Goal: Task Accomplishment & Management: Use online tool/utility

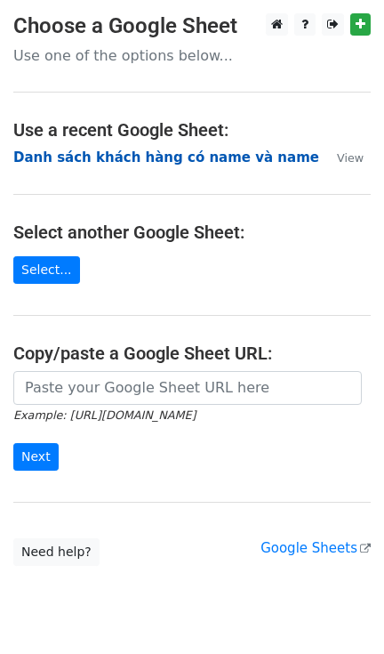
click at [138, 162] on strong "Danh sách khách hàng có name và name" at bounding box center [166, 157] width 306 height 16
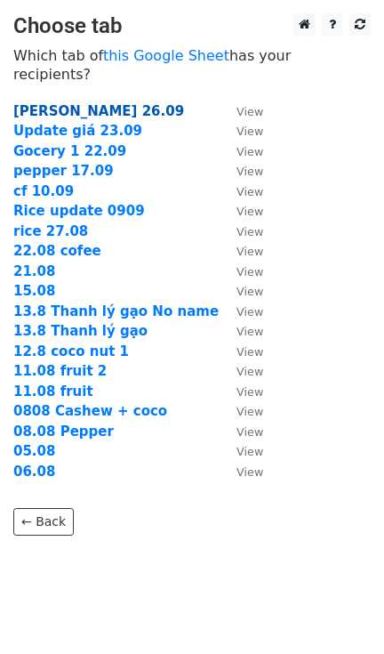
click at [69, 103] on strong "[PERSON_NAME] 26.09" at bounding box center [98, 111] width 171 height 16
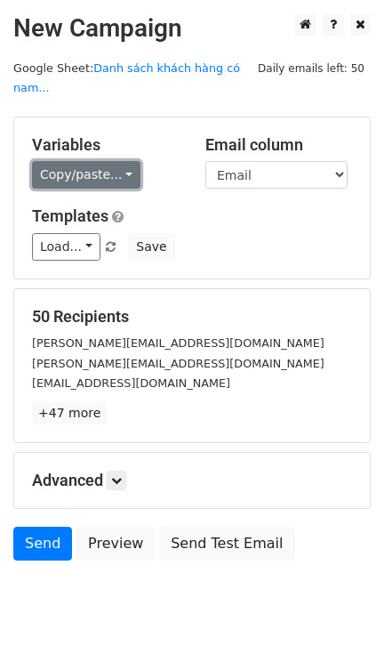
click at [98, 161] on link "Copy/paste..." at bounding box center [86, 175] width 109 height 28
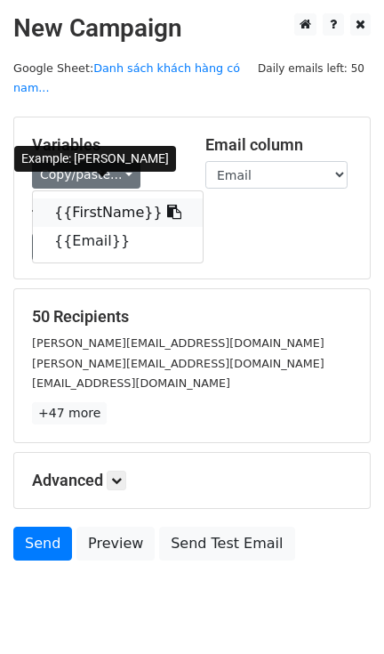
click at [112, 198] on link "{{FirstName}}" at bounding box center [118, 212] width 170 height 28
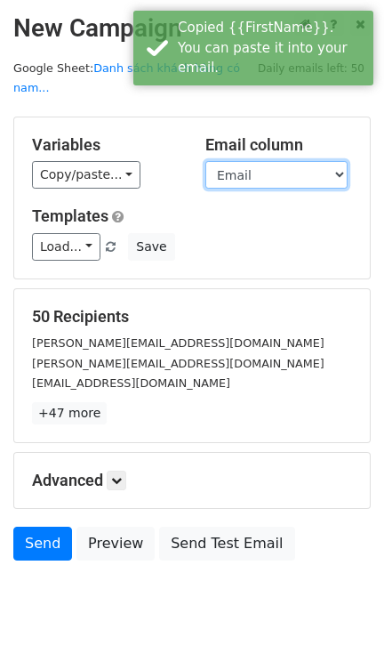
click at [260, 161] on select "FirstName Email" at bounding box center [277, 175] width 142 height 28
click at [206, 161] on select "FirstName Email" at bounding box center [277, 175] width 142 height 28
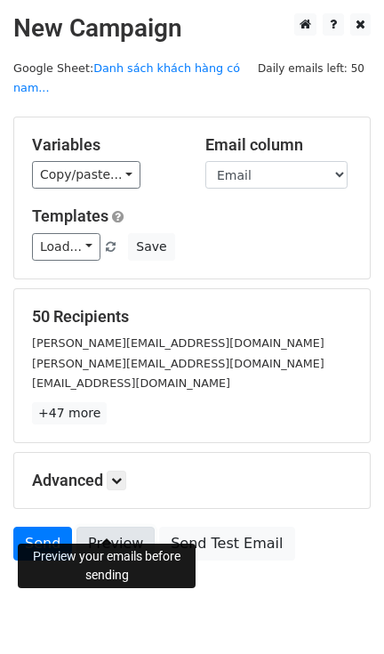
click at [112, 527] on link "Preview" at bounding box center [116, 544] width 78 height 34
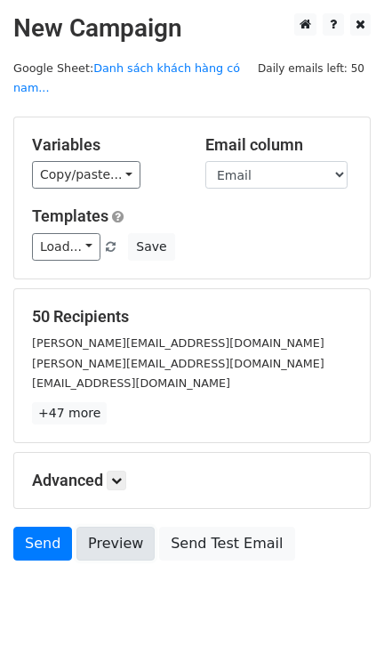
click at [106, 527] on link "Preview" at bounding box center [116, 544] width 78 height 34
